Goal: Navigation & Orientation: Go to known website

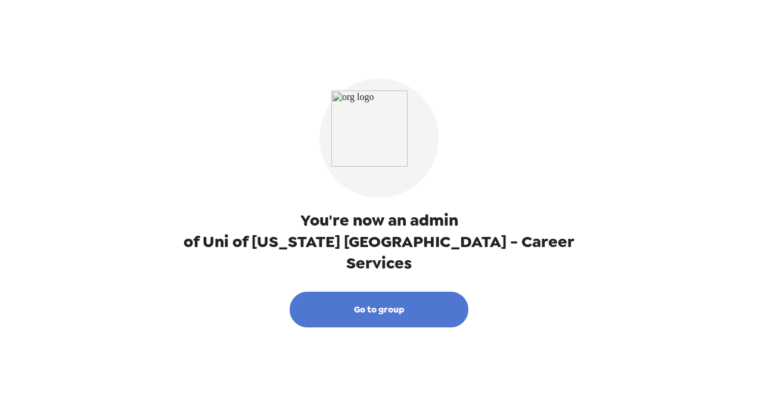
click at [426, 292] on button "Go to group" at bounding box center [378, 310] width 179 height 36
